Goal: Task Accomplishment & Management: Complete application form

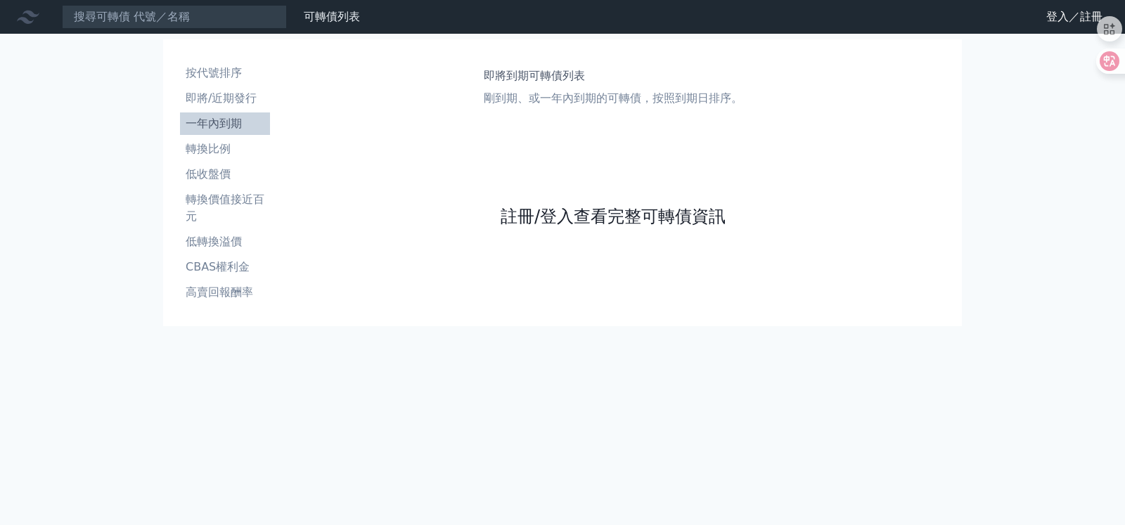
click at [538, 219] on link "註冊/登入查看完整可轉債資訊" at bounding box center [612, 216] width 225 height 22
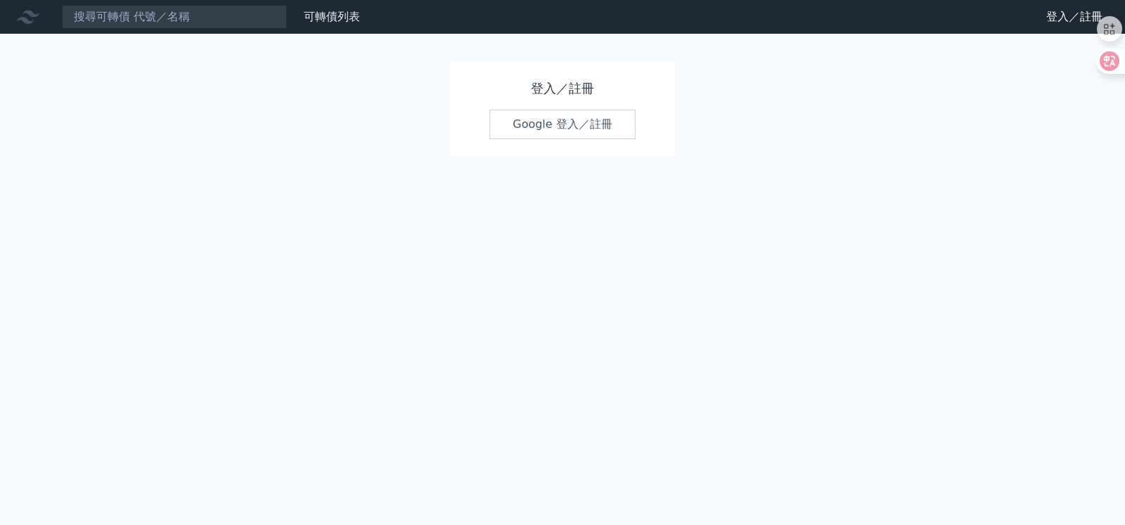
click at [550, 124] on link "Google 登入／註冊" at bounding box center [562, 125] width 146 height 30
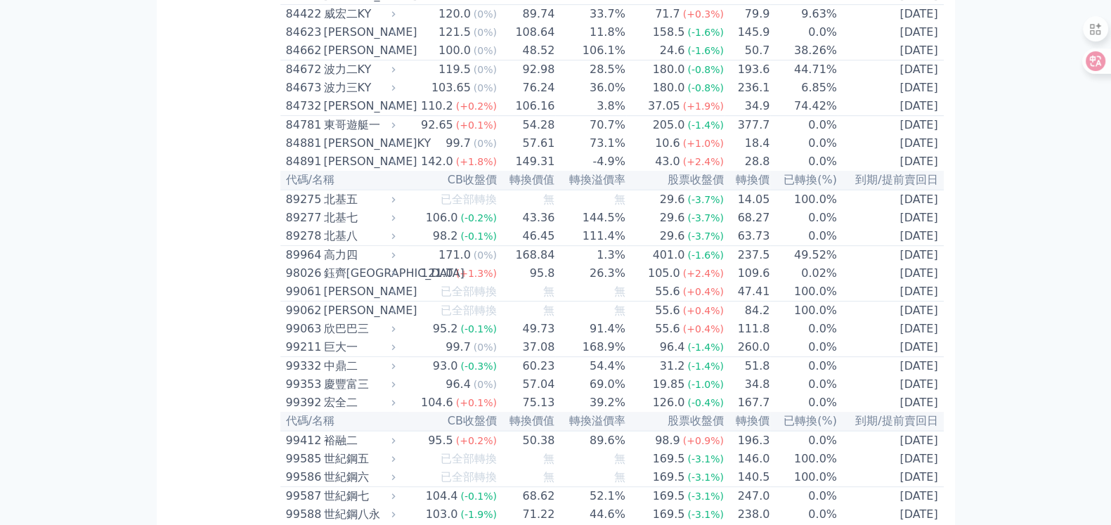
scroll to position [7672, 0]
